Goal: Find specific page/section: Find specific page/section

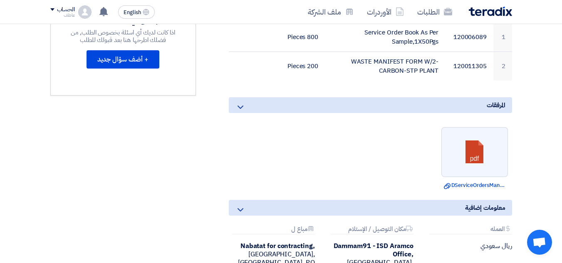
scroll to position [416, 0]
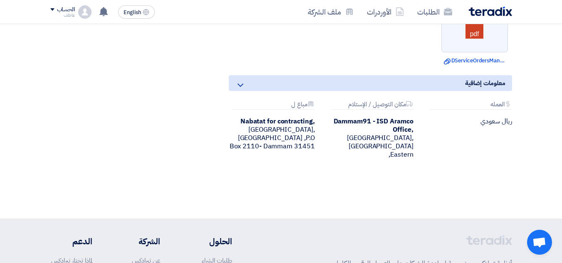
click at [245, 126] on div "Nabatat for contracting, [GEOGRAPHIC_DATA], [GEOGRAPHIC_DATA] ,P.O Box 2110- Da…" at bounding box center [272, 133] width 86 height 33
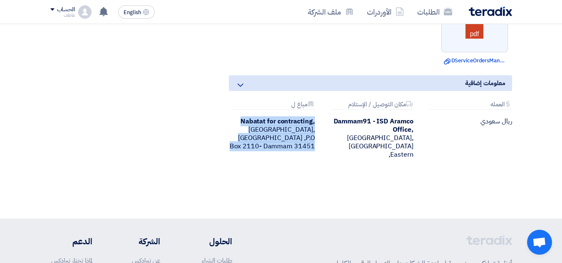
click at [245, 126] on div "Nabatat for contracting, [GEOGRAPHIC_DATA], [GEOGRAPHIC_DATA] ,P.O Box 2110- Da…" at bounding box center [272, 133] width 86 height 33
click at [307, 131] on div "Nabatat for contracting, [GEOGRAPHIC_DATA], [GEOGRAPHIC_DATA] ,P.O Box 2110- Da…" at bounding box center [272, 133] width 86 height 33
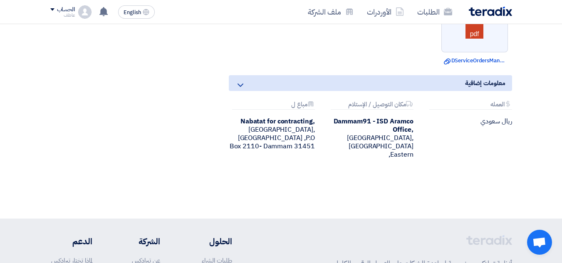
click at [306, 129] on div "Nabatat for contracting, [GEOGRAPHIC_DATA], [GEOGRAPHIC_DATA] ,P.O Box 2110- Da…" at bounding box center [272, 133] width 86 height 33
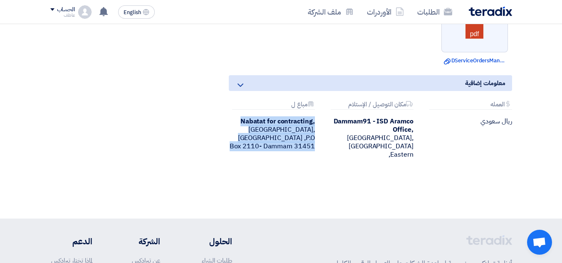
click at [306, 129] on div "Nabatat for contracting, [GEOGRAPHIC_DATA], [GEOGRAPHIC_DATA] ,P.O Box 2110- Da…" at bounding box center [272, 133] width 86 height 33
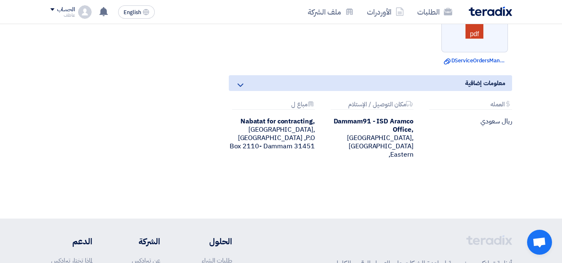
click at [377, 126] on div "Dammam91 - ISD Aramco Office, [GEOGRAPHIC_DATA], [GEOGRAPHIC_DATA] ,Eastern" at bounding box center [370, 138] width 86 height 42
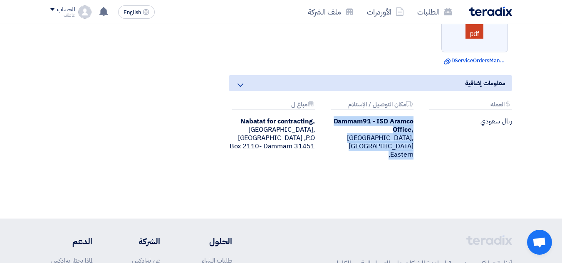
click at [377, 126] on div "Dammam91 - ISD Aramco Office, [GEOGRAPHIC_DATA], [GEOGRAPHIC_DATA] ,Eastern" at bounding box center [370, 138] width 86 height 42
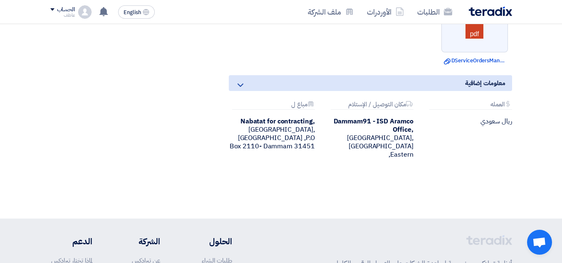
click at [299, 125] on div "Nabatat for contracting, [GEOGRAPHIC_DATA], [GEOGRAPHIC_DATA] ,P.O Box 2110- Da…" at bounding box center [272, 133] width 86 height 33
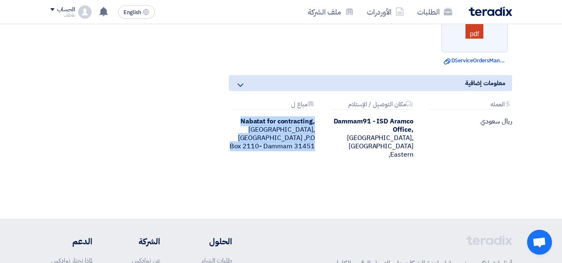
click at [300, 125] on div "Nabatat for contracting, [GEOGRAPHIC_DATA], [GEOGRAPHIC_DATA] ,P.O Box 2110- Da…" at bounding box center [272, 133] width 86 height 33
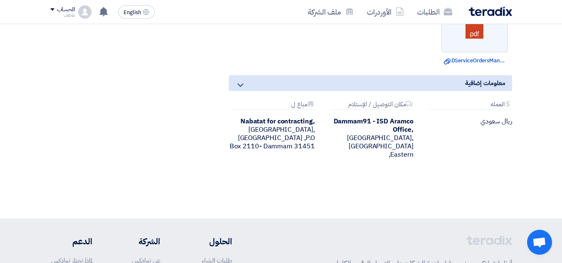
click at [369, 125] on div "Dammam91 - ISD Aramco Office, [GEOGRAPHIC_DATA], [GEOGRAPHIC_DATA] ,Eastern" at bounding box center [370, 138] width 86 height 42
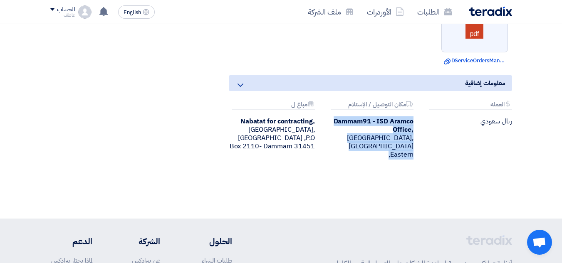
click at [369, 125] on div "Dammam91 - ISD Aramco Office, [GEOGRAPHIC_DATA], [GEOGRAPHIC_DATA] ,Eastern" at bounding box center [370, 138] width 86 height 42
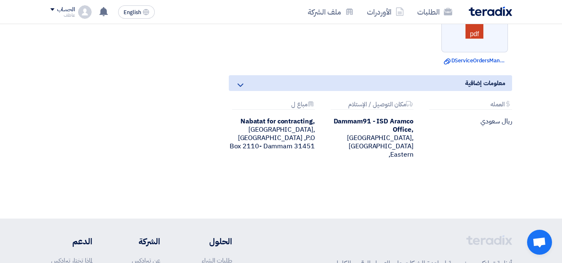
click at [307, 127] on div "Nabatat for contracting, [GEOGRAPHIC_DATA], [GEOGRAPHIC_DATA] ,P.O Box 2110- Da…" at bounding box center [272, 133] width 86 height 33
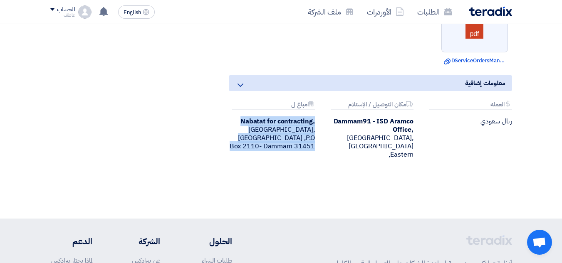
click at [307, 127] on div "Nabatat for contracting, [GEOGRAPHIC_DATA], [GEOGRAPHIC_DATA] ,P.O Box 2110- Da…" at bounding box center [272, 133] width 86 height 33
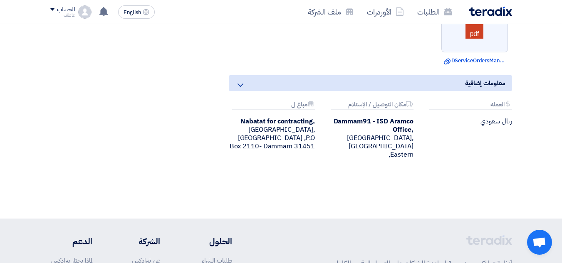
click at [371, 126] on div "Dammam91 - ISD Aramco Office, [GEOGRAPHIC_DATA], [GEOGRAPHIC_DATA] ,Eastern" at bounding box center [370, 138] width 86 height 42
click at [370, 126] on div "Dammam91 - ISD Aramco Office, [GEOGRAPHIC_DATA], [GEOGRAPHIC_DATA] ,Eastern" at bounding box center [370, 138] width 86 height 42
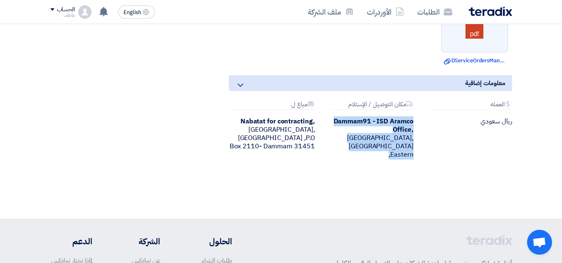
click at [370, 126] on div "Dammam91 - ISD Aramco Office, [GEOGRAPHIC_DATA], [GEOGRAPHIC_DATA] ,Eastern" at bounding box center [370, 138] width 86 height 42
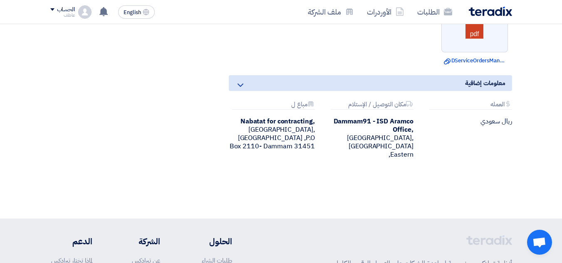
click at [289, 126] on div "Nabatat for contracting, [GEOGRAPHIC_DATA], [GEOGRAPHIC_DATA] ,P.O Box 2110- Da…" at bounding box center [272, 133] width 86 height 33
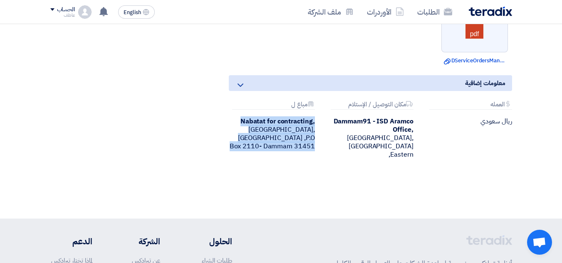
click at [289, 126] on div "Nabatat for contracting, [GEOGRAPHIC_DATA], [GEOGRAPHIC_DATA] ,P.O Box 2110- Da…" at bounding box center [272, 133] width 86 height 33
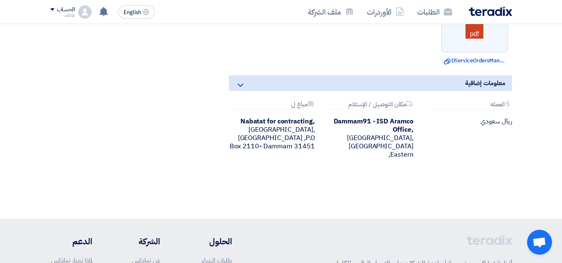
click at [373, 126] on div "Dammam91 - ISD Aramco Office, [GEOGRAPHIC_DATA], [GEOGRAPHIC_DATA] ,Eastern" at bounding box center [370, 138] width 86 height 42
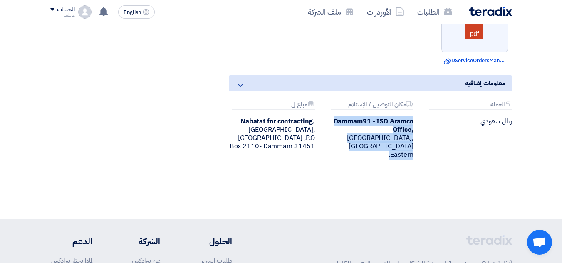
click at [373, 126] on div "Dammam91 - ISD Aramco Office, [GEOGRAPHIC_DATA], [GEOGRAPHIC_DATA] ,Eastern" at bounding box center [370, 138] width 86 height 42
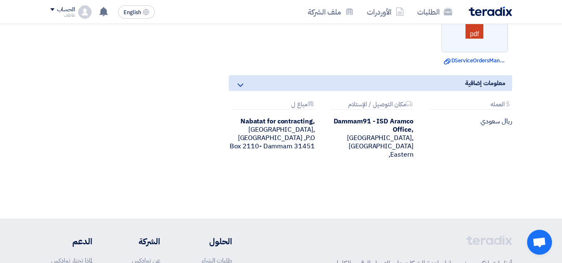
click at [295, 130] on div "Nabatat for contracting, [GEOGRAPHIC_DATA], [GEOGRAPHIC_DATA] ,P.O Box 2110- Da…" at bounding box center [272, 133] width 86 height 33
click at [296, 130] on div "Nabatat for contracting, [GEOGRAPHIC_DATA], [GEOGRAPHIC_DATA] ,P.O Box 2110- Da…" at bounding box center [272, 133] width 86 height 33
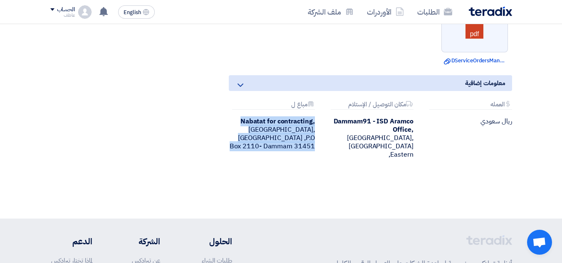
click at [296, 130] on div "Nabatat for contracting, [GEOGRAPHIC_DATA], [GEOGRAPHIC_DATA] ,P.O Box 2110- Da…" at bounding box center [272, 133] width 86 height 33
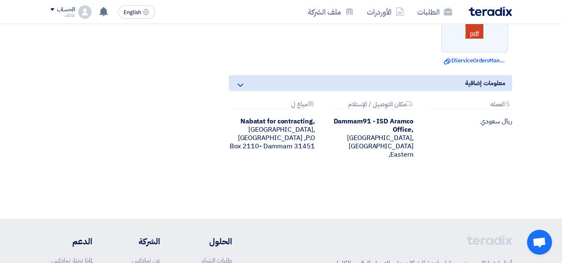
click at [371, 126] on div "Dammam91 - ISD Aramco Office, [GEOGRAPHIC_DATA], [GEOGRAPHIC_DATA] ,Eastern" at bounding box center [370, 138] width 86 height 42
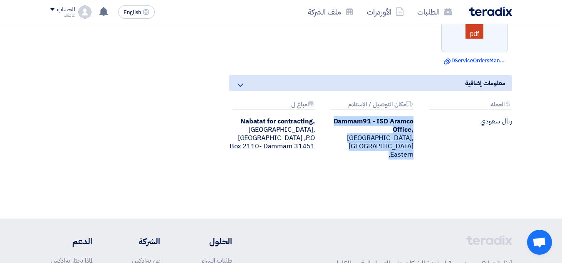
click at [371, 126] on div "Dammam91 - ISD Aramco Office, [GEOGRAPHIC_DATA], [GEOGRAPHIC_DATA] ,Eastern" at bounding box center [370, 138] width 86 height 42
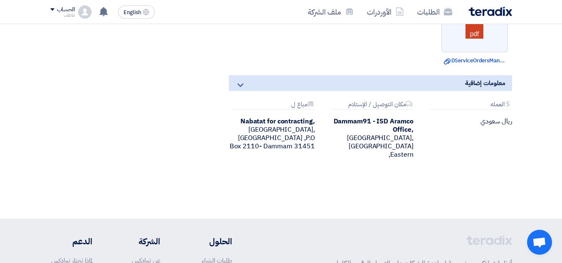
click at [294, 129] on div "Nabatat for contracting, [GEOGRAPHIC_DATA], [GEOGRAPHIC_DATA] ,P.O Box 2110- Da…" at bounding box center [272, 133] width 86 height 33
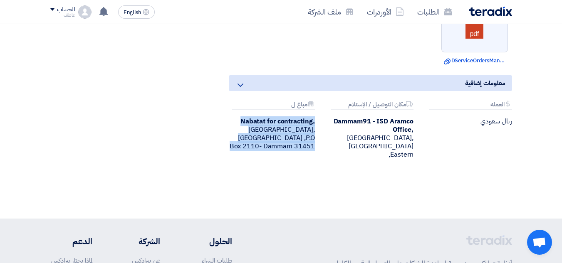
click at [294, 129] on div "Nabatat for contracting, [GEOGRAPHIC_DATA], [GEOGRAPHIC_DATA] ,P.O Box 2110- Da…" at bounding box center [272, 133] width 86 height 33
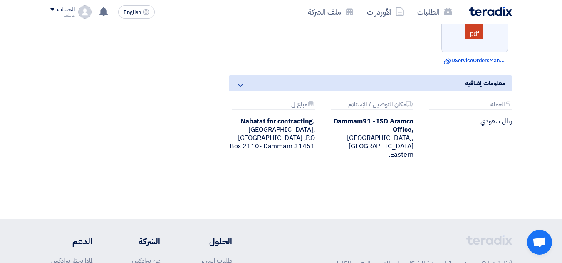
click at [369, 128] on div "Dammam91 - ISD Aramco Office, [GEOGRAPHIC_DATA], [GEOGRAPHIC_DATA] ,Eastern" at bounding box center [370, 138] width 86 height 42
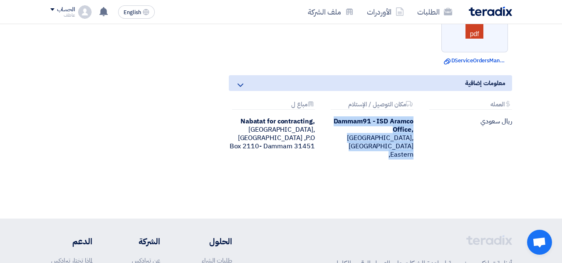
click at [369, 128] on div "Dammam91 - ISD Aramco Office, [GEOGRAPHIC_DATA], [GEOGRAPHIC_DATA] ,Eastern" at bounding box center [370, 138] width 86 height 42
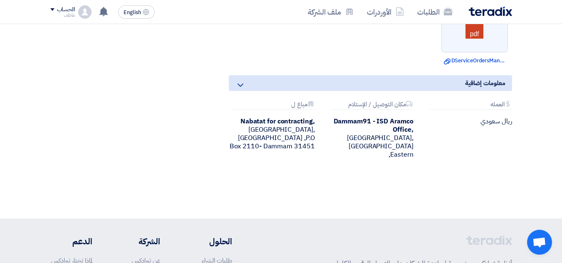
click at [305, 125] on div "Nabatat for contracting, [GEOGRAPHIC_DATA], [GEOGRAPHIC_DATA] ,P.O Box 2110- Da…" at bounding box center [272, 133] width 86 height 33
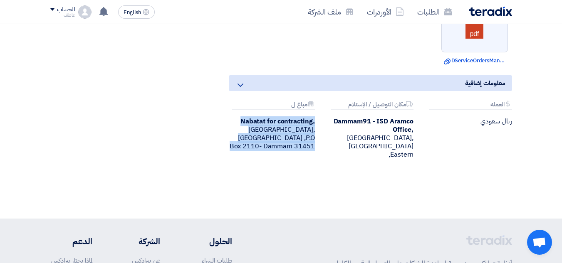
click at [305, 125] on div "Nabatat for contracting, [GEOGRAPHIC_DATA], [GEOGRAPHIC_DATA] ,P.O Box 2110- Da…" at bounding box center [272, 133] width 86 height 33
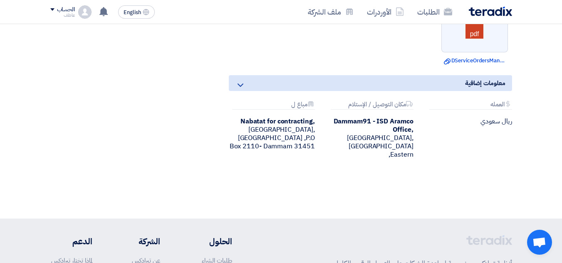
click at [374, 125] on div "Dammam91 - ISD Aramco Office, [GEOGRAPHIC_DATA], [GEOGRAPHIC_DATA] ,Eastern" at bounding box center [370, 138] width 86 height 42
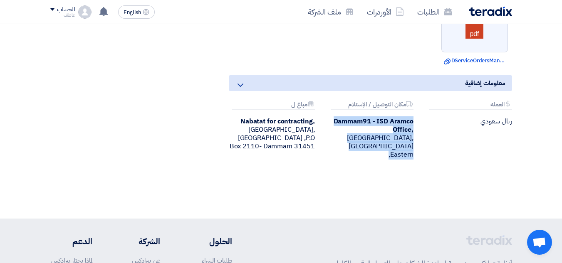
click at [374, 125] on div "Dammam91 - ISD Aramco Office, [GEOGRAPHIC_DATA], [GEOGRAPHIC_DATA] ,Eastern" at bounding box center [370, 138] width 86 height 42
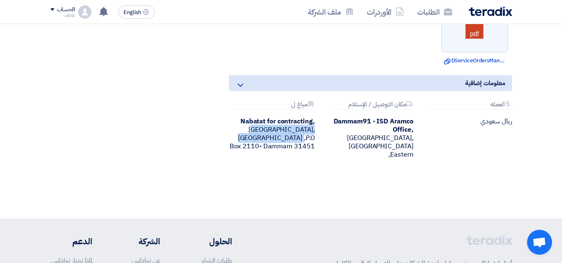
drag, startPoint x: 234, startPoint y: 131, endPoint x: 313, endPoint y: 117, distance: 80.6
click at [313, 117] on div "Nabatat for contracting, [GEOGRAPHIC_DATA], [GEOGRAPHIC_DATA] ,P.O Box 2110- Da…" at bounding box center [272, 133] width 86 height 33
drag, startPoint x: 222, startPoint y: 134, endPoint x: 228, endPoint y: 134, distance: 5.4
click at [223, 134] on div "Attachments العمله ريال سعودي Attachments مكان التوصيل / الإستلام Dammam91 - IS…" at bounding box center [371, 136] width 296 height 71
drag, startPoint x: 231, startPoint y: 132, endPoint x: 244, endPoint y: 110, distance: 25.8
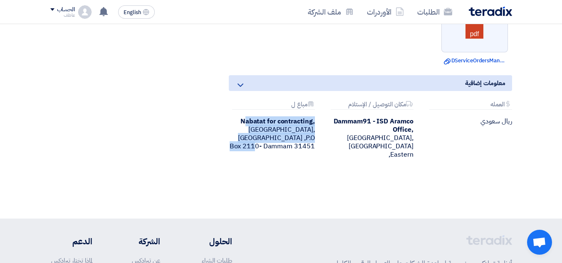
click at [244, 117] on div "Nabatat for contracting, [GEOGRAPHIC_DATA], [GEOGRAPHIC_DATA] ,P.O Box 2110- Da…" at bounding box center [272, 133] width 86 height 33
click at [244, 116] on b "Nabatat for contracting," at bounding box center [277, 121] width 74 height 10
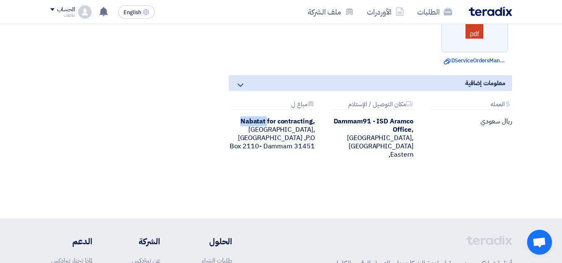
click at [244, 116] on b "Nabatat for contracting," at bounding box center [277, 121] width 74 height 10
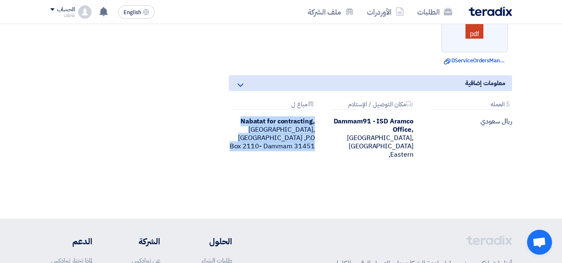
click at [244, 116] on b "Nabatat for contracting," at bounding box center [277, 121] width 74 height 10
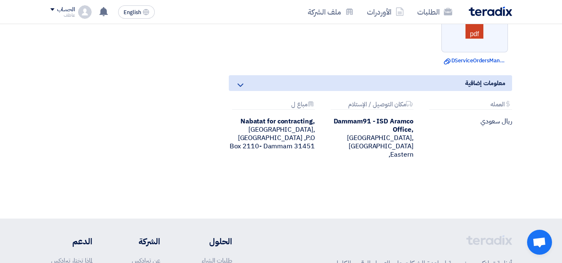
click at [358, 116] on b "Dammam91 - ISD Aramco Office," at bounding box center [374, 125] width 80 height 18
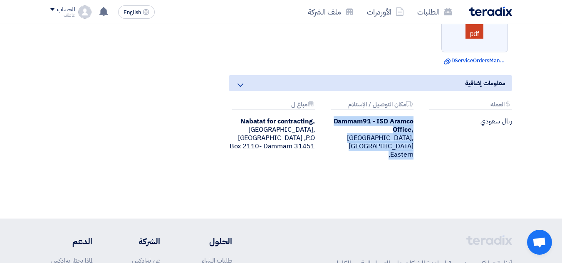
click at [358, 116] on b "Dammam91 - ISD Aramco Office," at bounding box center [374, 125] width 80 height 18
